Goal: Find contact information: Find contact information

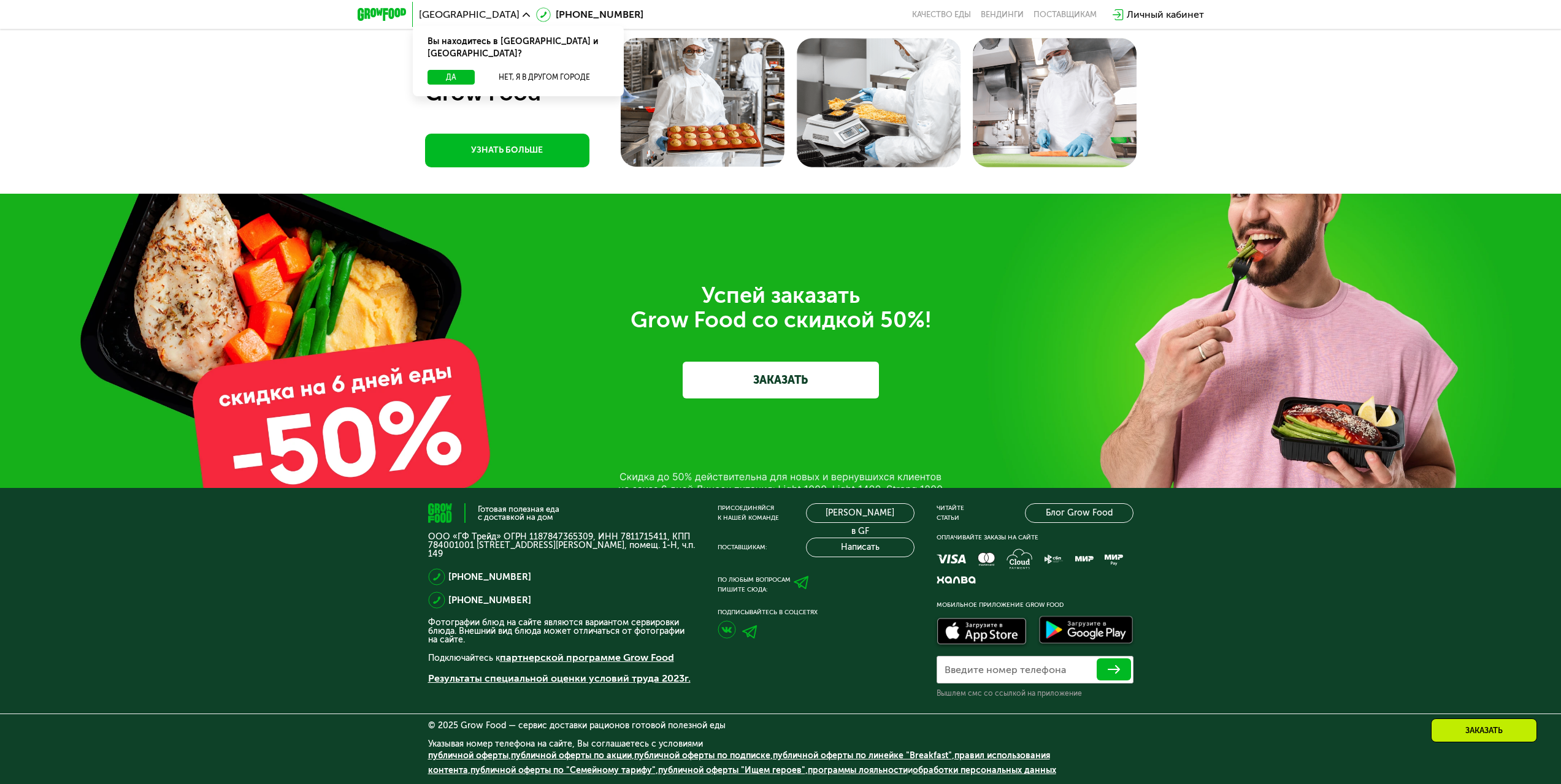
scroll to position [4506, 0]
drag, startPoint x: 494, startPoint y: 607, endPoint x: 458, endPoint y: 608, distance: 36.0
click at [458, 608] on div "[PHONE_NUMBER]" at bounding box center [561, 600] width 267 height 17
copy link "[PHONE_NUMBER]"
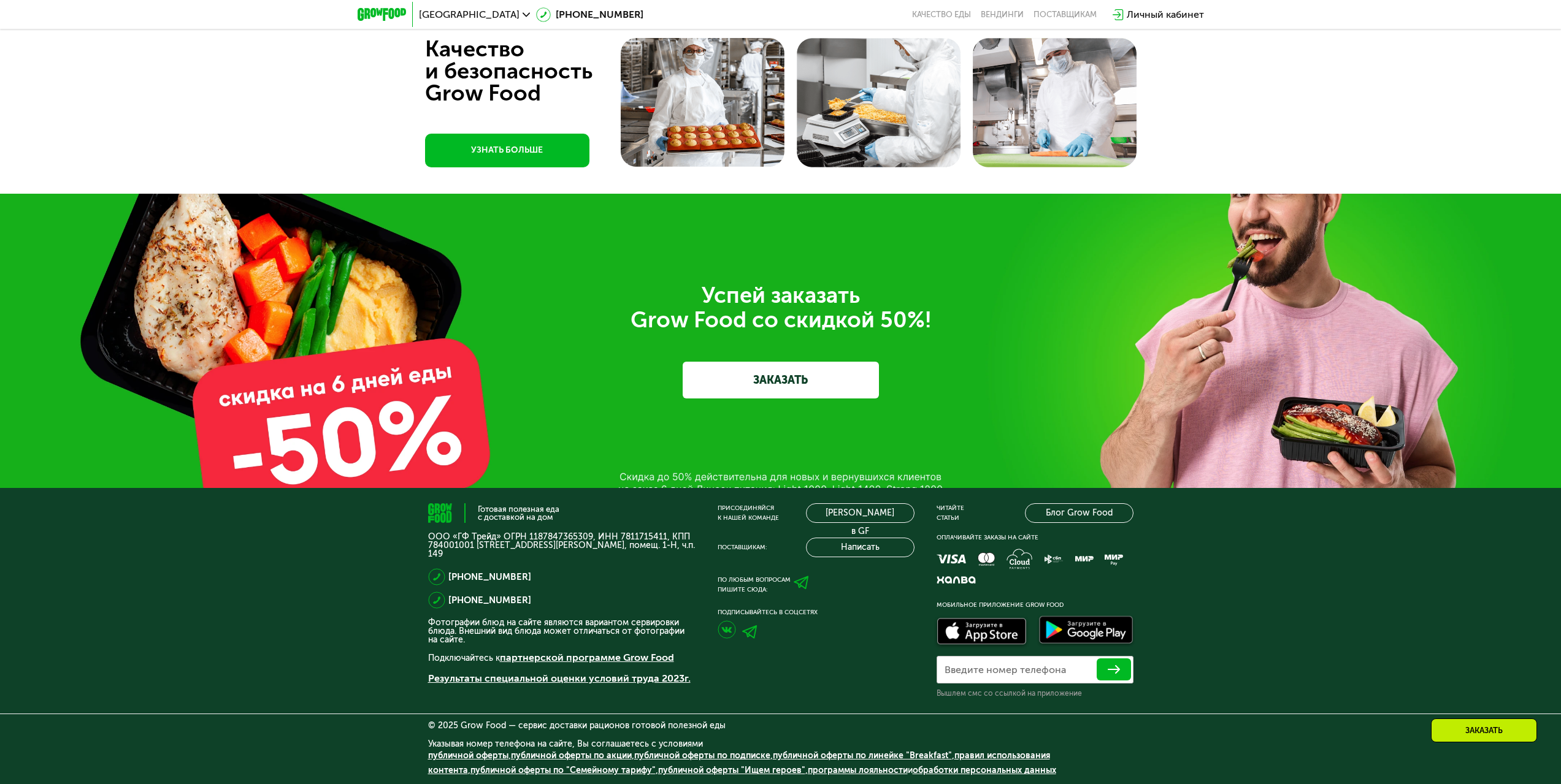
click at [859, 662] on div "Присоединяйся к нашей команде [PERSON_NAME] в GF Поставщикам: Написать По любым…" at bounding box center [816, 601] width 197 height 195
drag, startPoint x: 538, startPoint y: 598, endPoint x: 457, endPoint y: 605, distance: 81.3
click at [457, 605] on div "[PHONE_NUMBER]" at bounding box center [561, 600] width 267 height 17
copy link "[PHONE_NUMBER]"
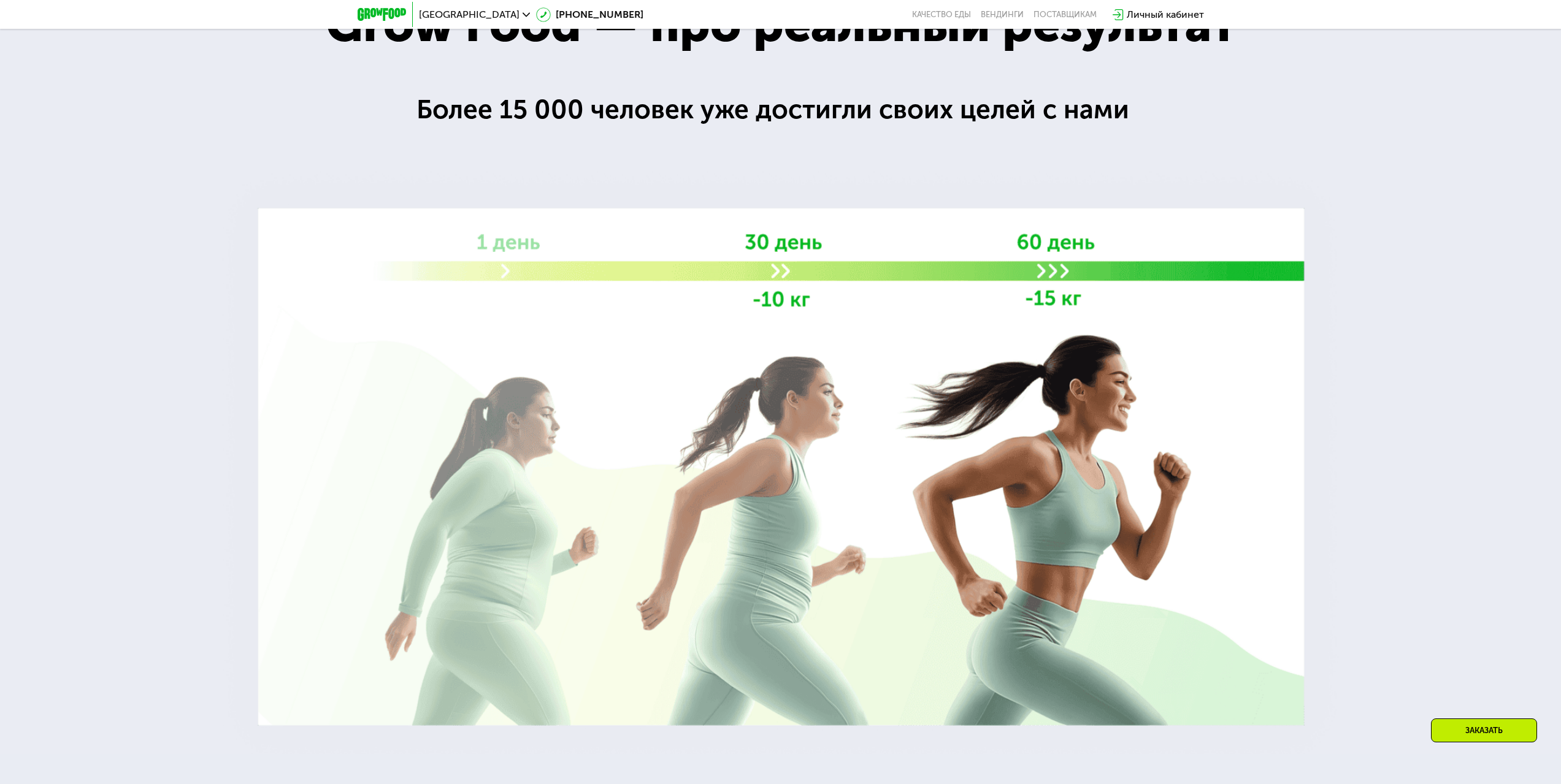
scroll to position [0, 0]
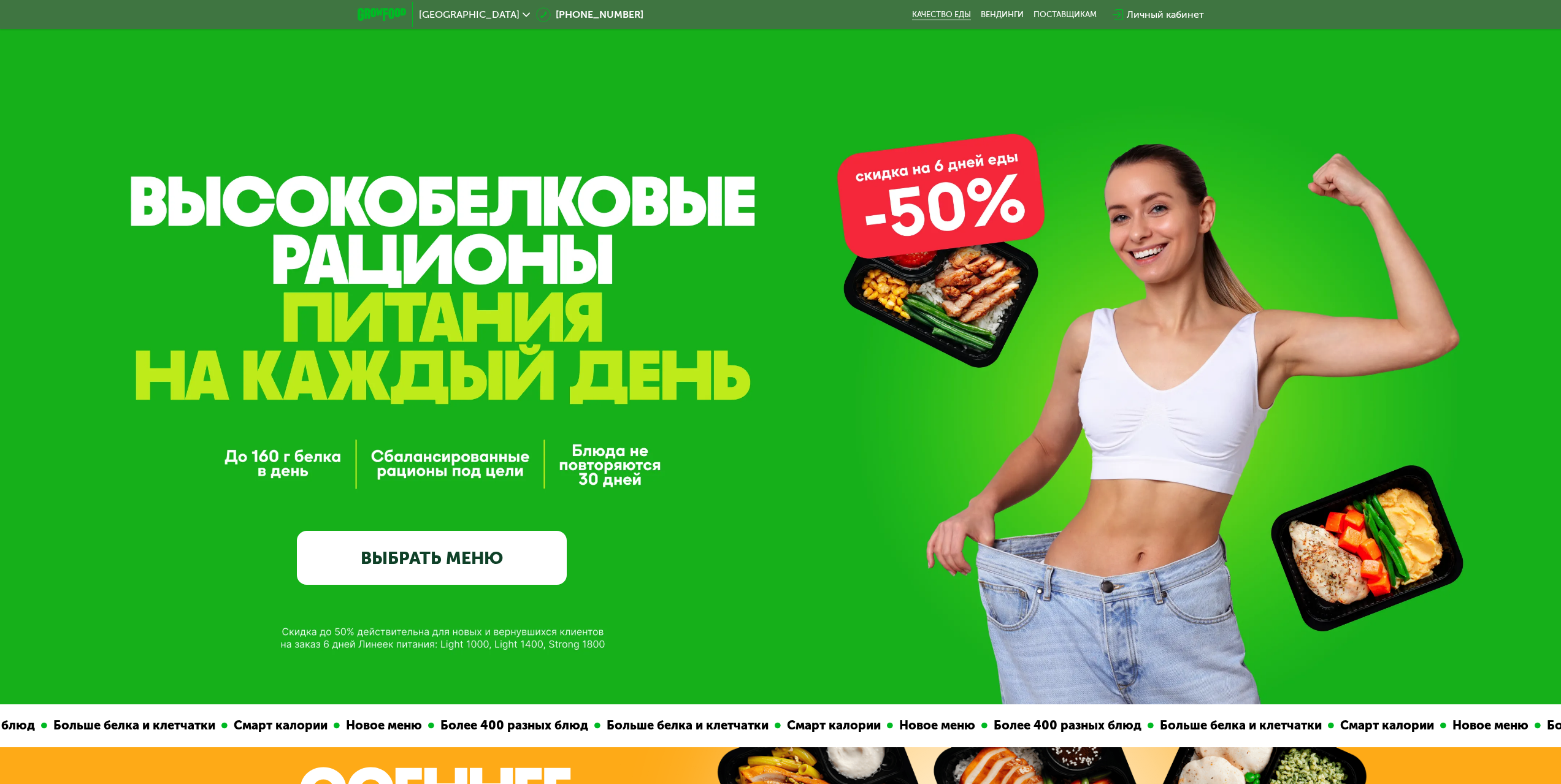
click at [942, 19] on link "Качество еды" at bounding box center [941, 15] width 59 height 10
click at [1055, 17] on div "поставщикам" at bounding box center [1065, 15] width 63 height 10
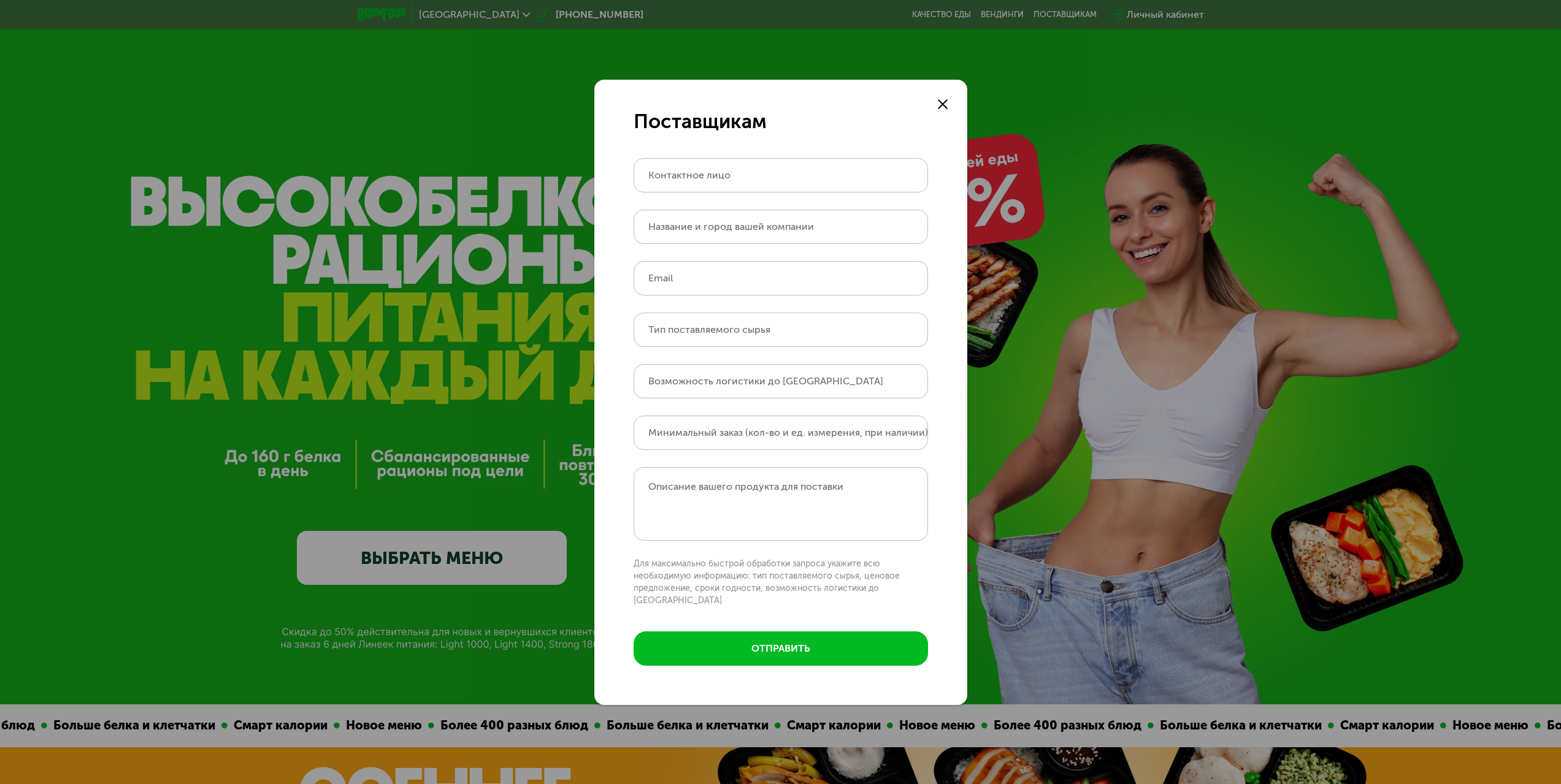
click at [946, 105] on icon at bounding box center [942, 104] width 10 height 10
